Goal: Information Seeking & Learning: Find specific page/section

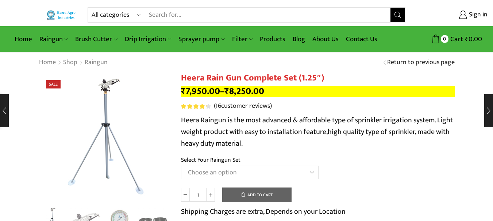
click at [128, 14] on select "All categories Accessories Air Release Valve Brush Cutter Domestic Use Drip Irr…" at bounding box center [119, 15] width 54 height 15
select select "non-return-valve-normex"
click at [92, 8] on select "All categories Accessories Air Release Valve Brush Cutter Domestic Use Drip Irr…" at bounding box center [119, 15] width 54 height 15
click at [394, 17] on icon "Search button" at bounding box center [397, 15] width 7 height 7
